Goal: Task Accomplishment & Management: Use online tool/utility

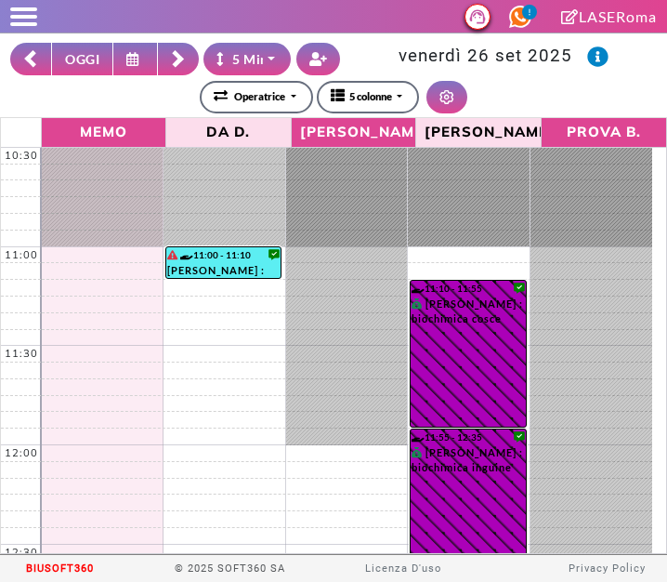
select select "*"
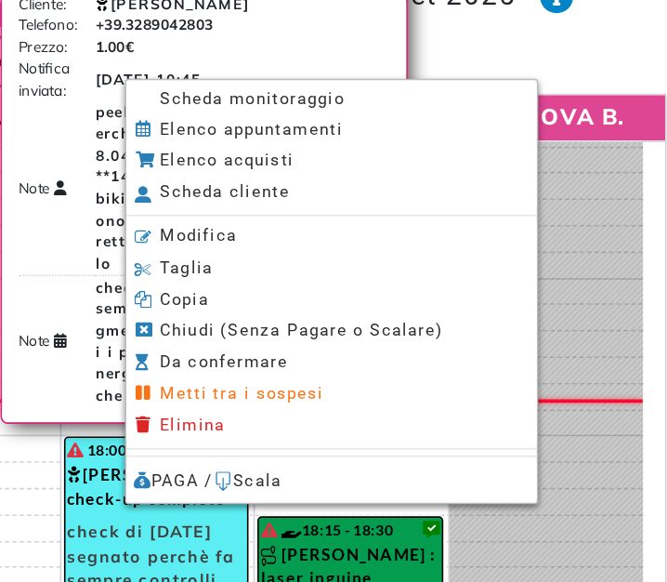
click at [356, 116] on span "Scheda monitoraggio" at bounding box center [407, 120] width 116 height 12
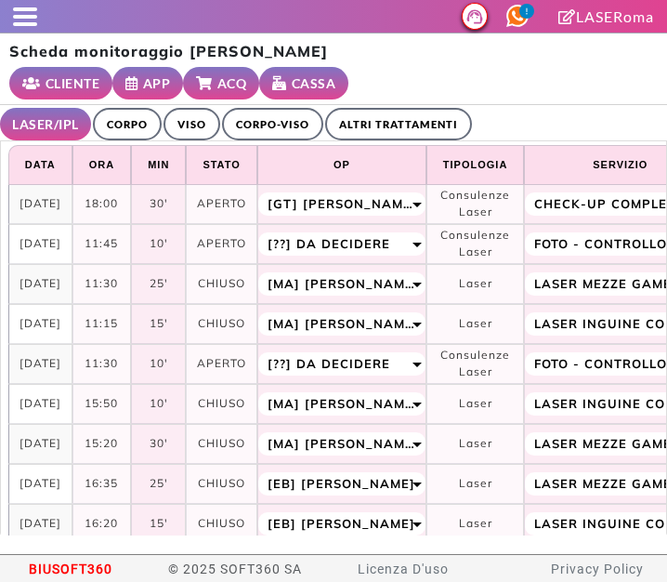
select select "**"
click at [28, 23] on span at bounding box center [25, 24] width 24 height 4
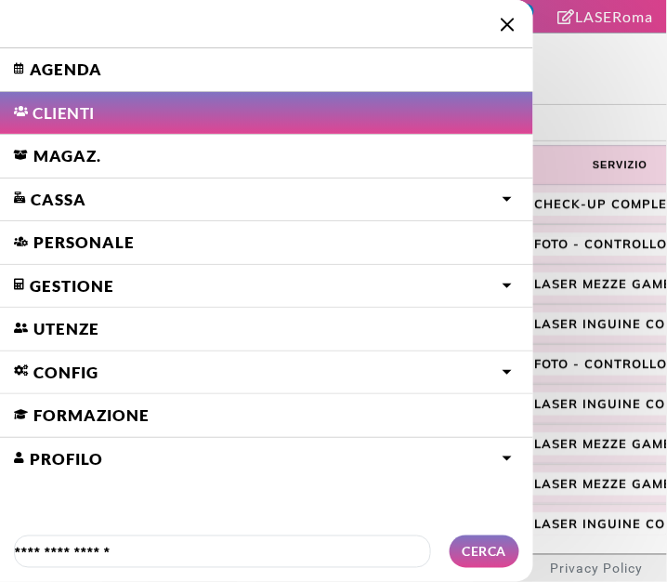
click at [46, 66] on link "Agenda" at bounding box center [266, 69] width 533 height 43
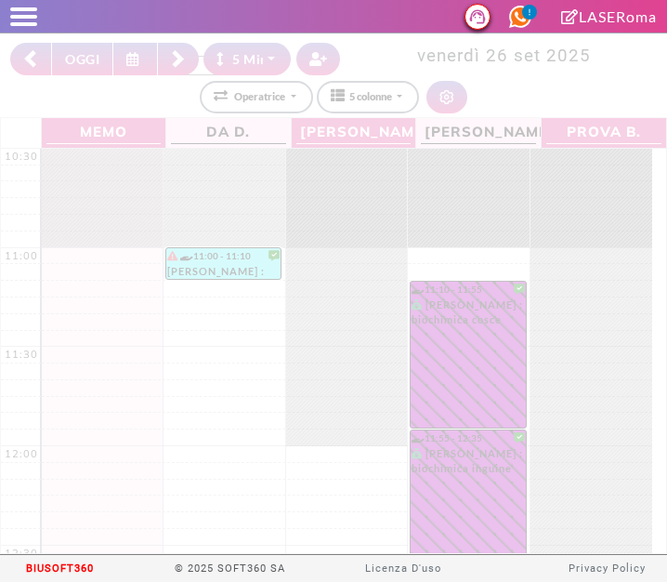
select select "*"
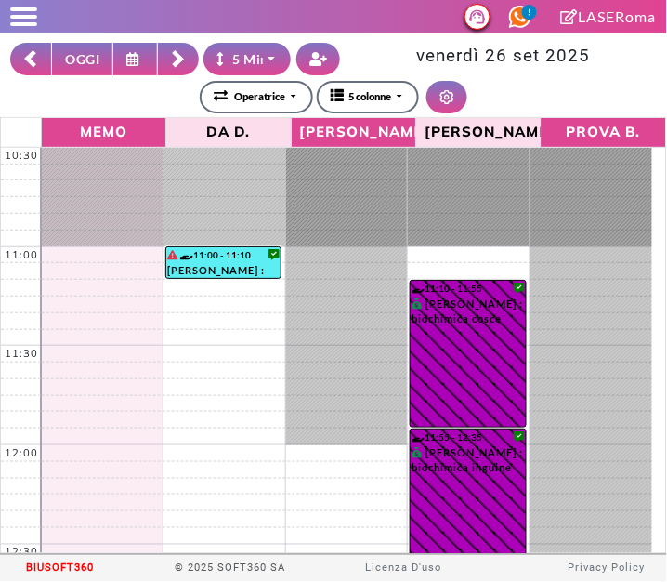
click at [137, 51] on button at bounding box center [135, 59] width 45 height 33
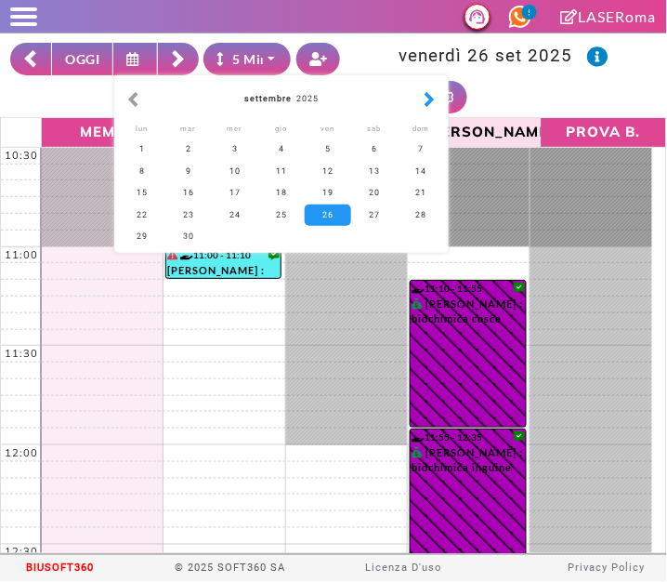
click at [422, 91] on button "button" at bounding box center [430, 99] width 20 height 20
click at [375, 150] on div "4" at bounding box center [374, 148] width 46 height 21
type input "**********"
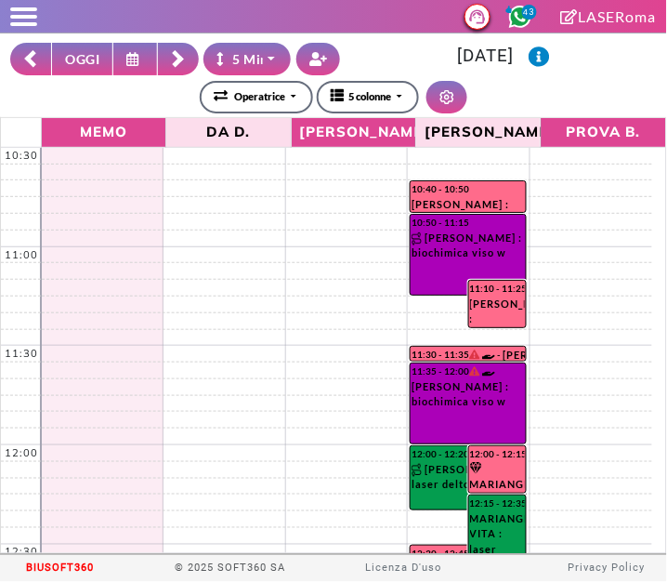
select select "*"
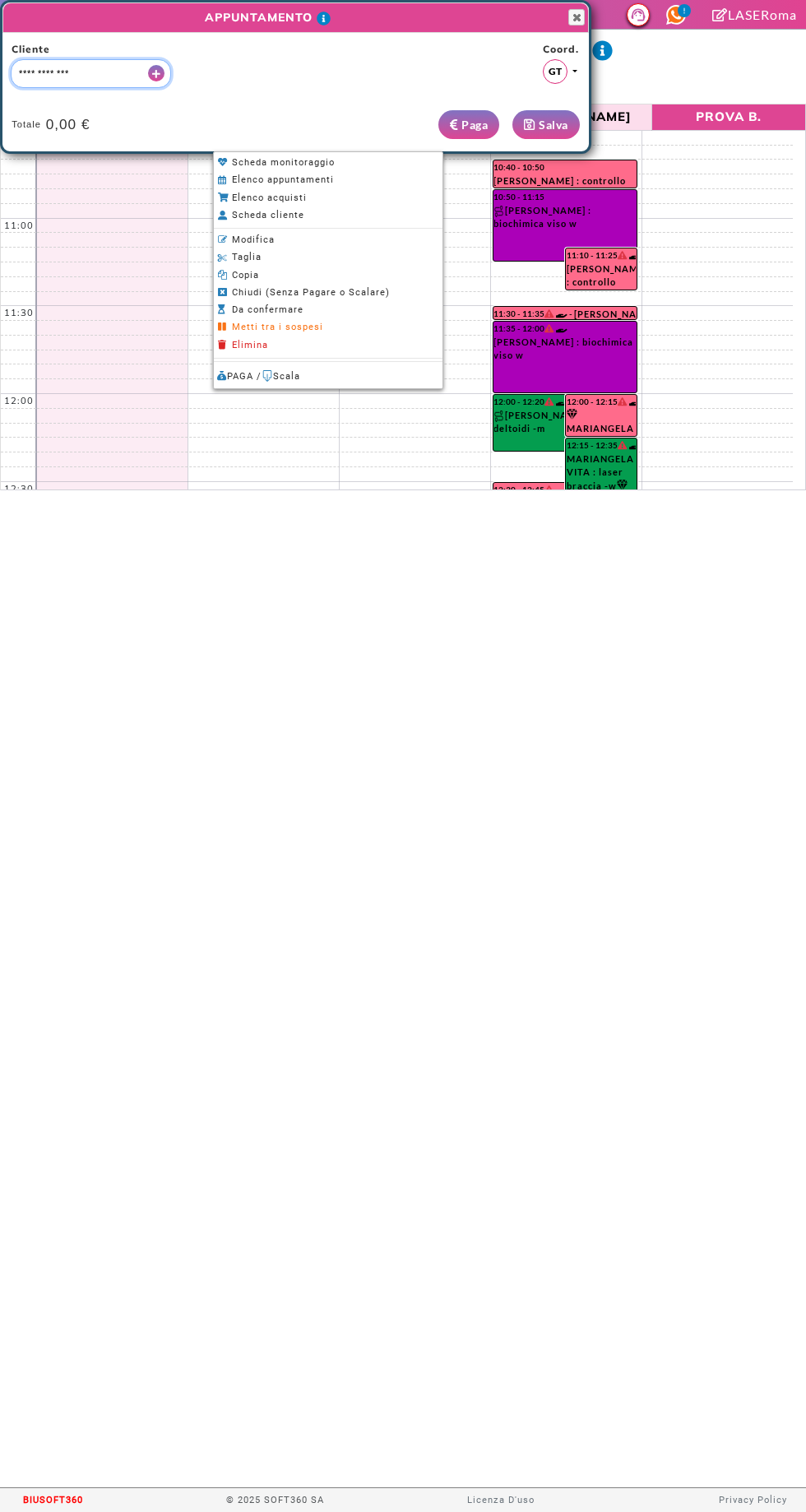
click at [557, 35] on div at bounding box center [295, 258] width 590 height 515
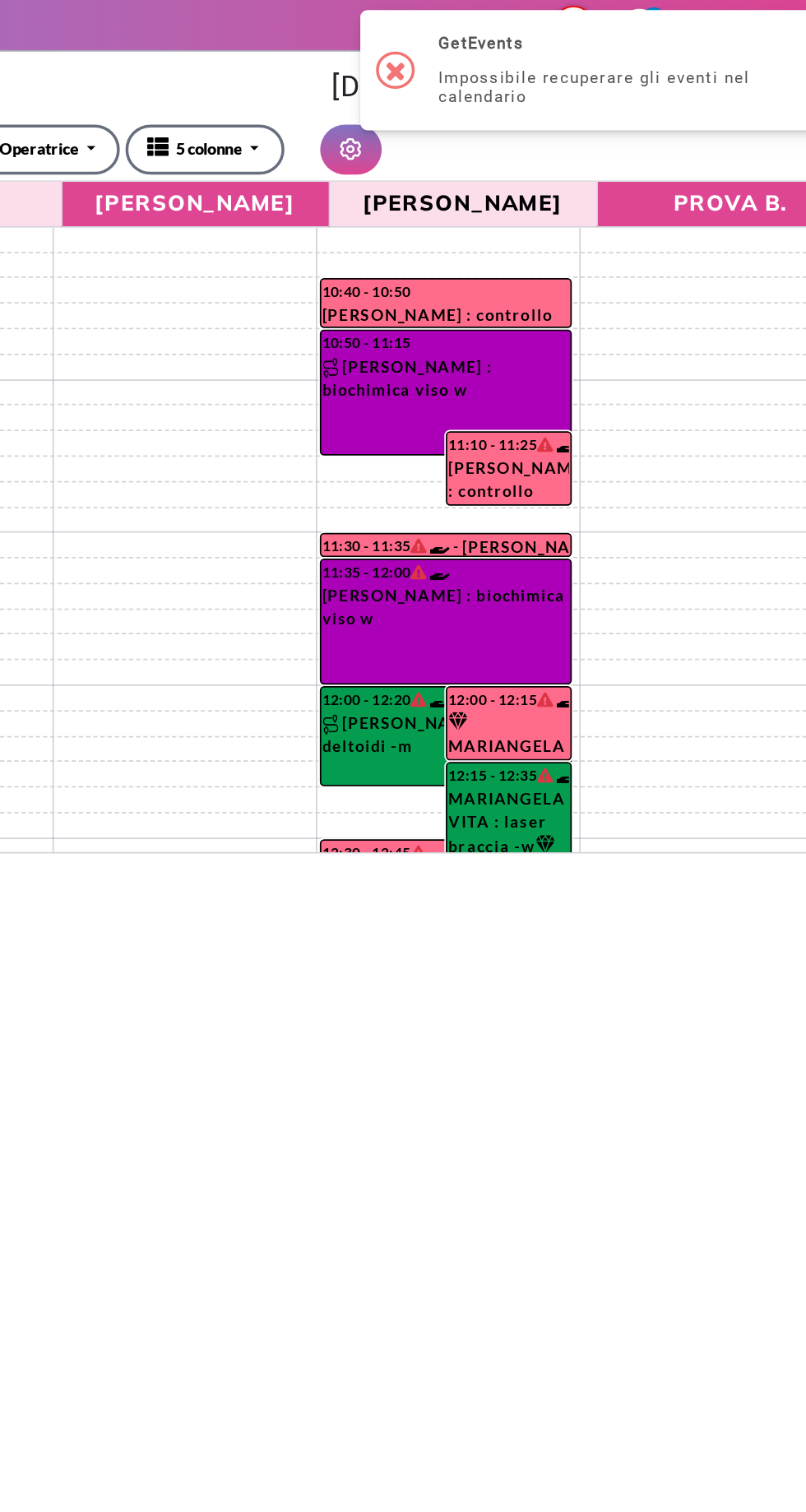
click at [350, 219] on td at bounding box center [414, 225] width 756 height 15
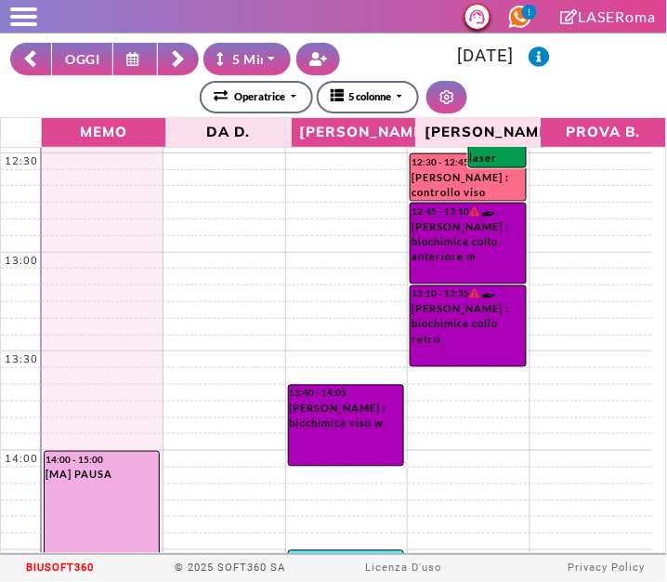
scroll to position [392, 0]
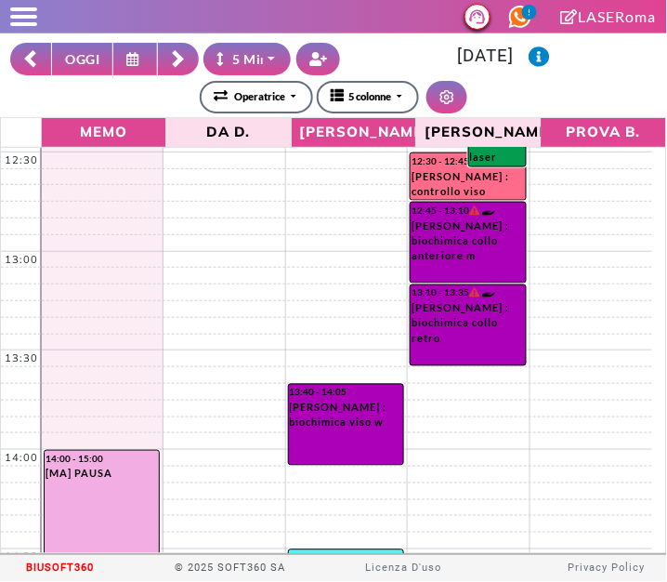
click at [70, 53] on button "OGGI" at bounding box center [82, 59] width 62 height 33
type input "**********"
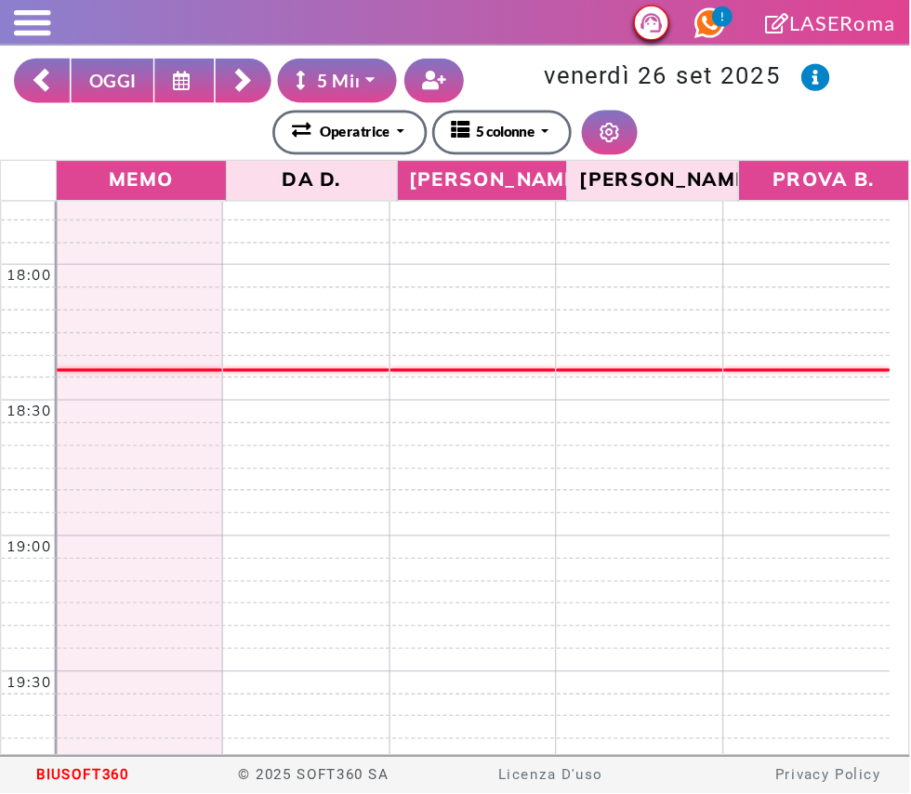
scroll to position [1432, 0]
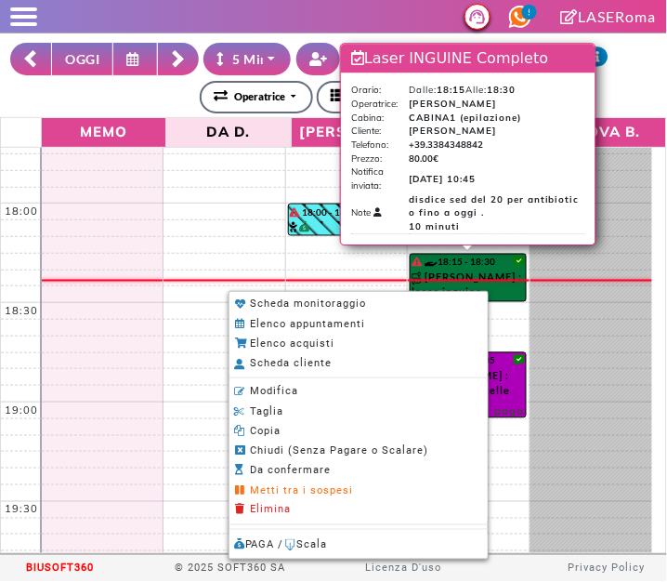
click at [643, 85] on div at bounding box center [333, 291] width 667 height 582
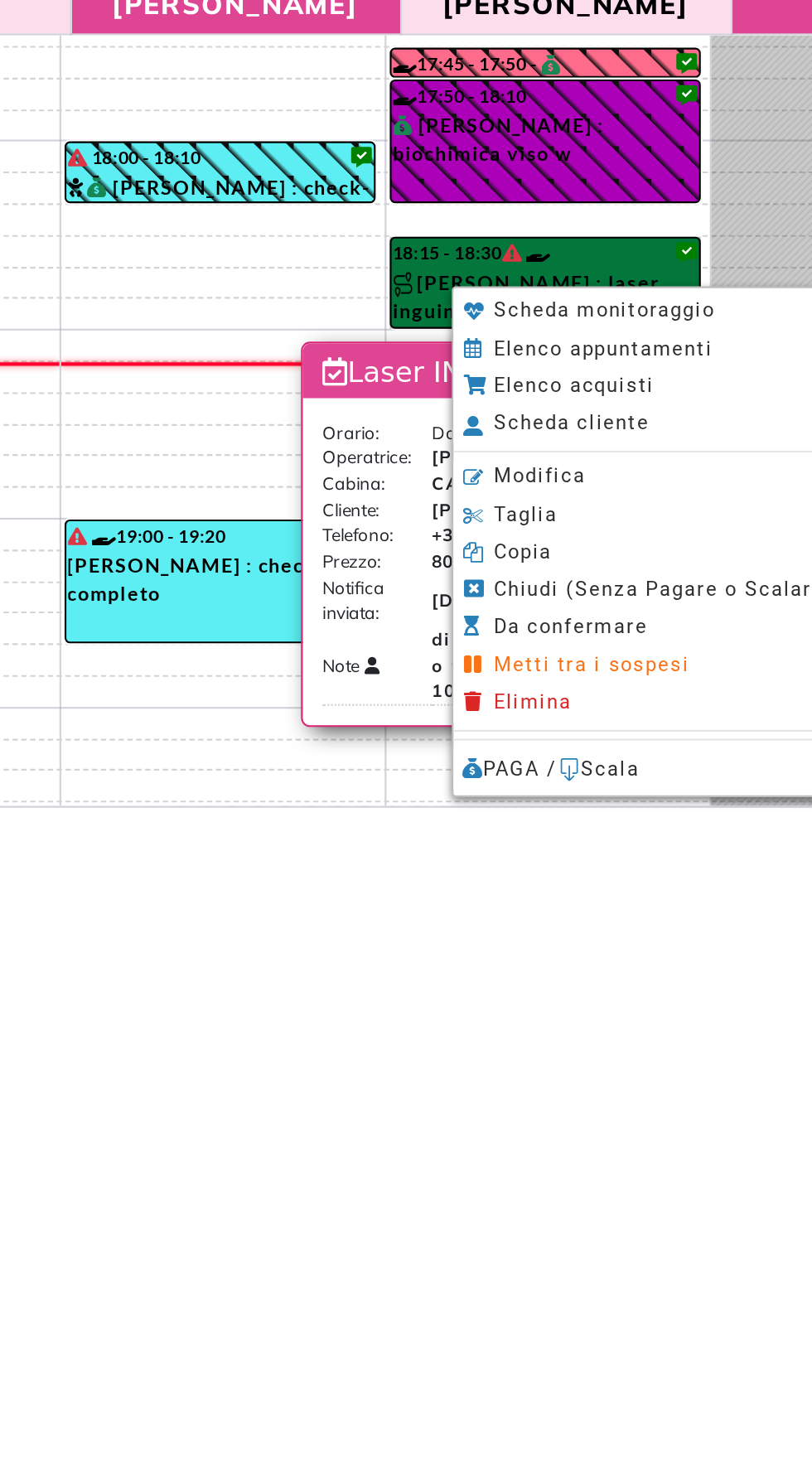
click at [370, 248] on div at bounding box center [406, 738] width 812 height 1475
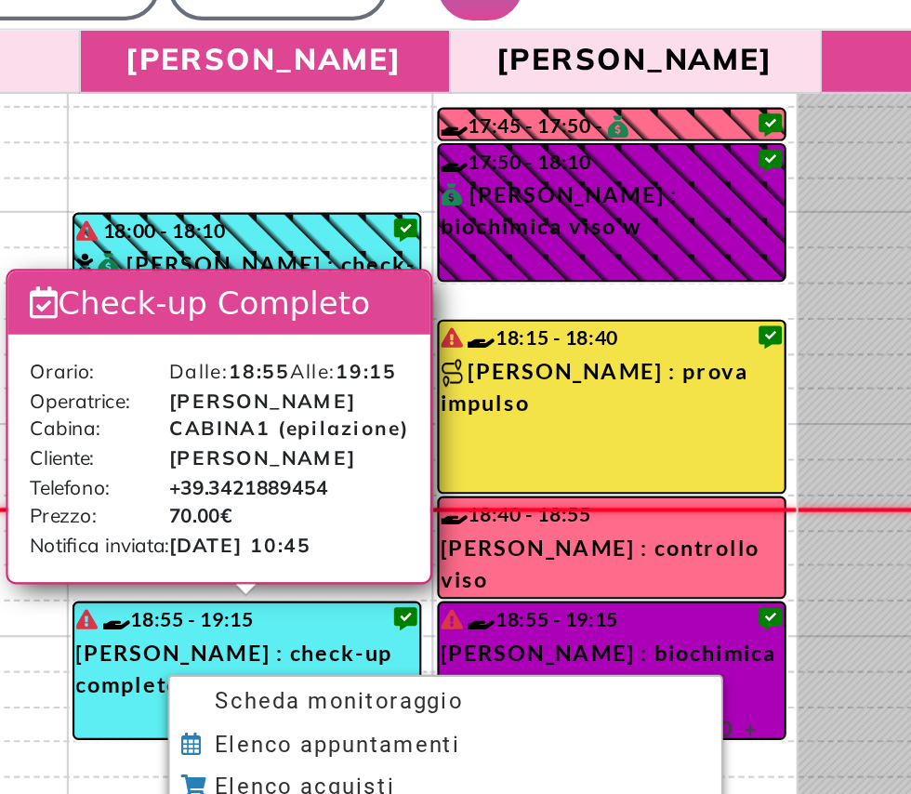
click at [454, 436] on span "Scheda monitoraggio" at bounding box center [511, 433] width 116 height 12
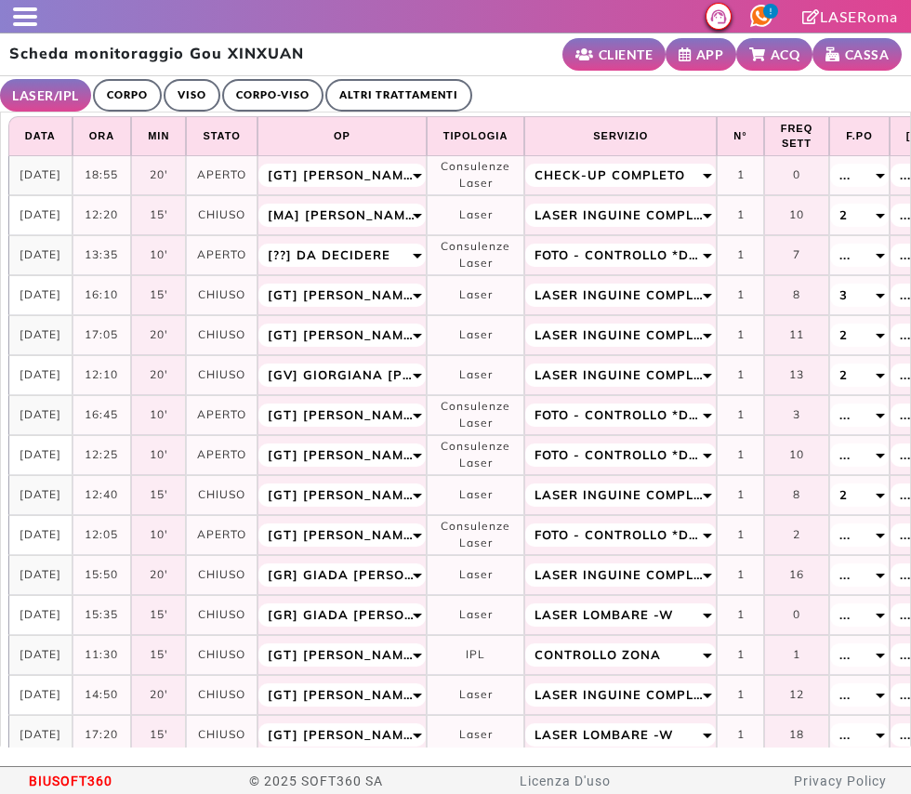
select select "**"
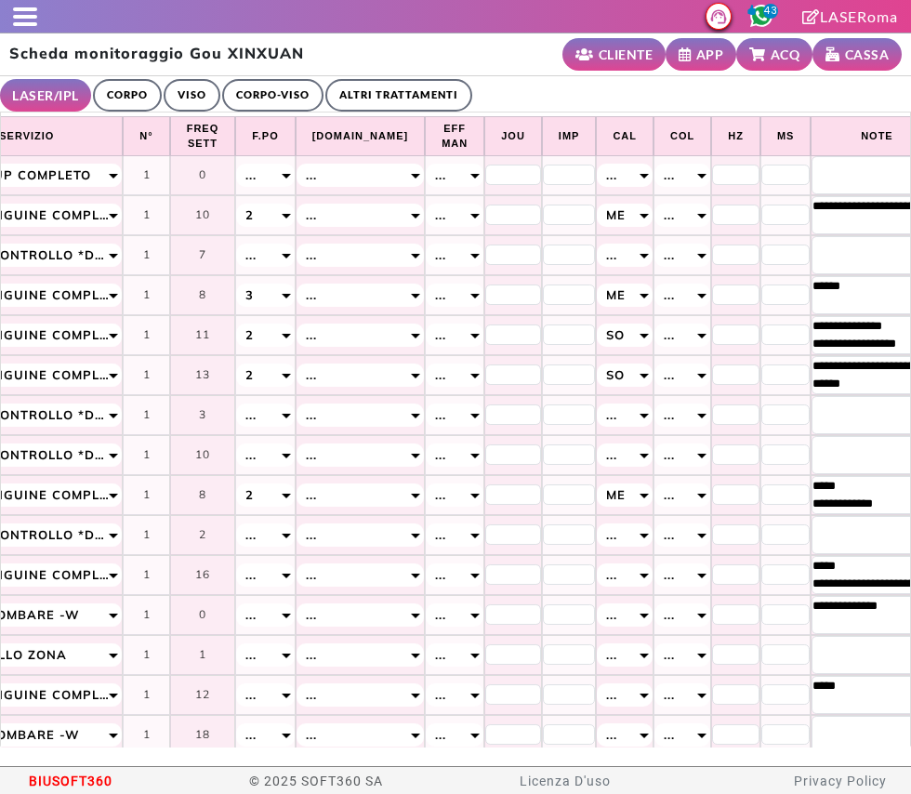
scroll to position [0, 701]
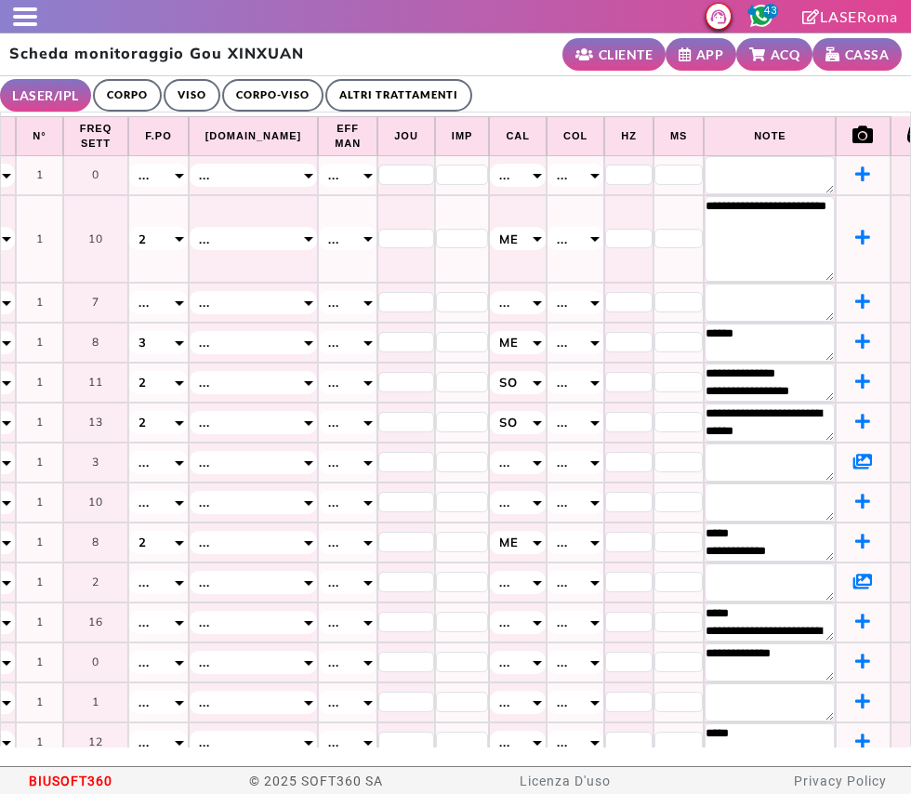
click at [402, 85] on link "ALTRI TRATTAMENTI" at bounding box center [398, 95] width 147 height 33
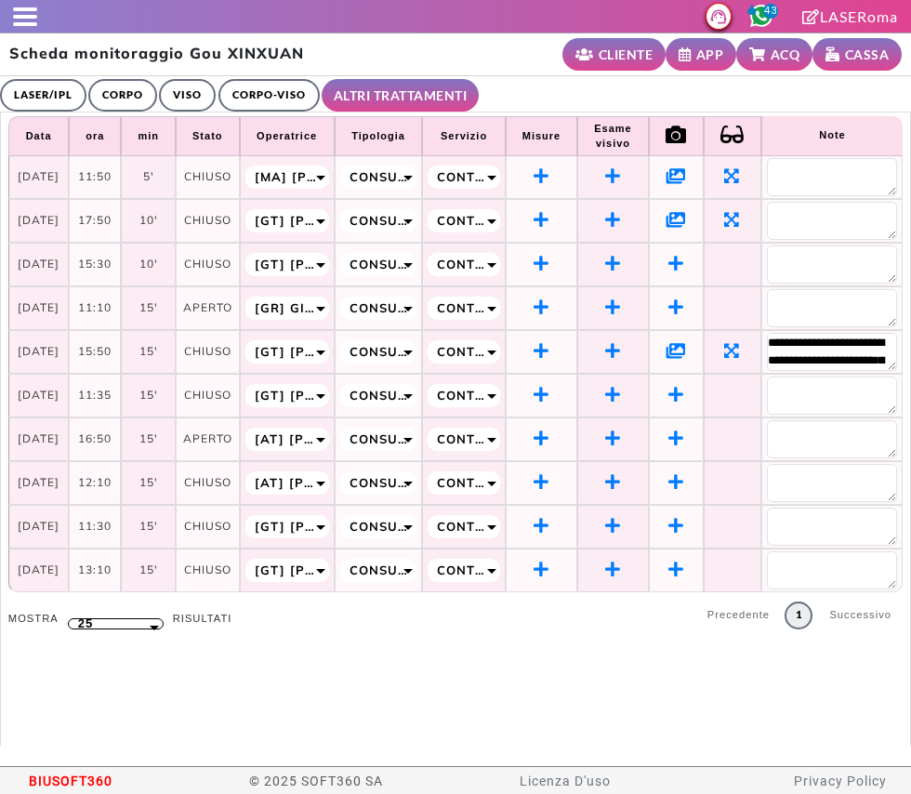
click at [42, 99] on link "LASER/IPL" at bounding box center [43, 95] width 86 height 33
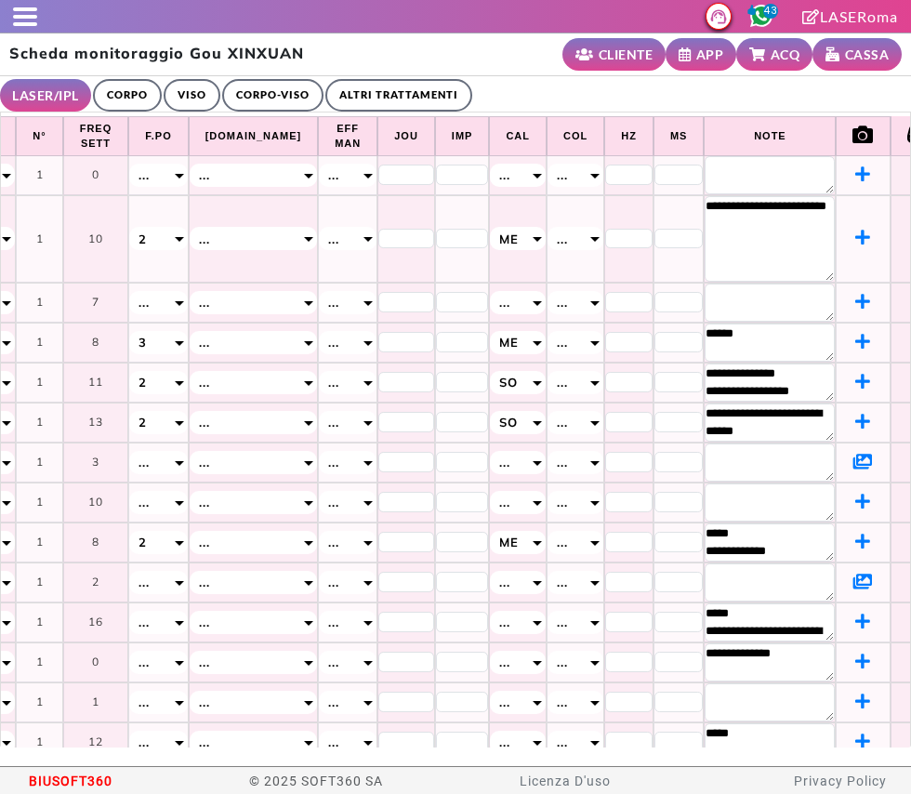
scroll to position [0, 0]
